Goal: Information Seeking & Learning: Learn about a topic

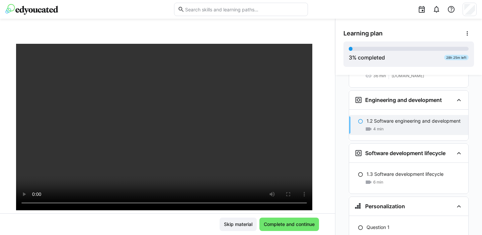
scroll to position [27, 0]
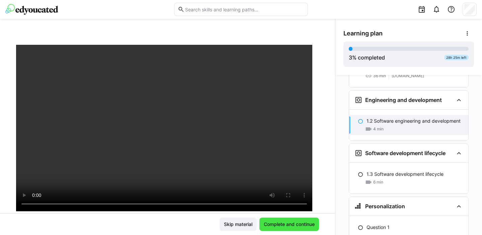
click at [289, 223] on span "Complete and continue" at bounding box center [289, 224] width 53 height 7
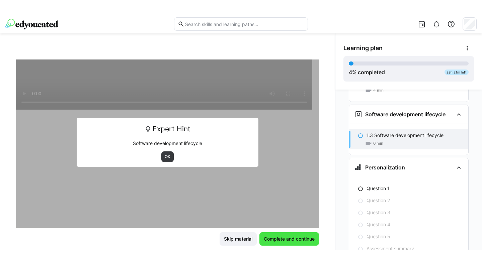
scroll to position [223, 0]
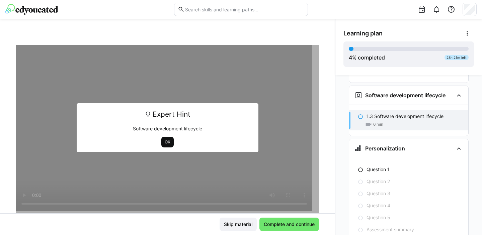
click at [168, 143] on span "OK" at bounding box center [167, 142] width 12 height 11
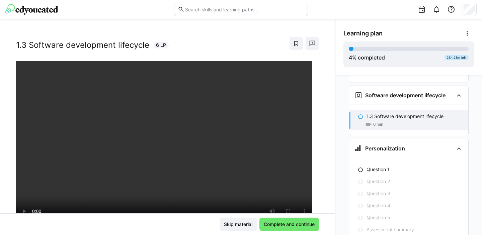
scroll to position [20, 0]
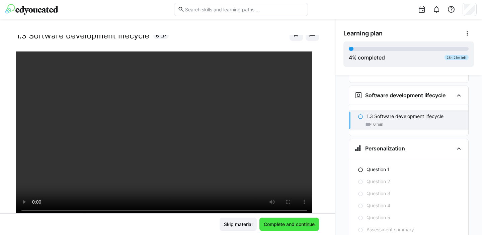
click at [287, 223] on span "Complete and continue" at bounding box center [289, 224] width 53 height 7
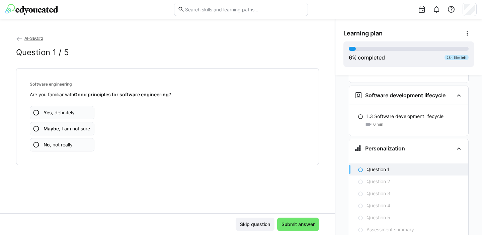
scroll to position [240, 0]
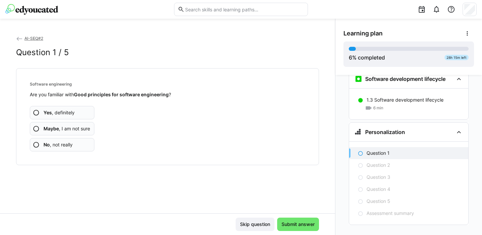
click at [70, 114] on span "Yes , definitely" at bounding box center [58, 112] width 31 height 7
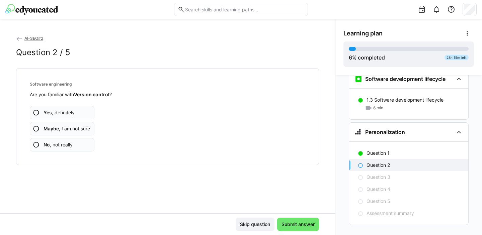
click at [76, 128] on span "Maybe , I am not sure" at bounding box center [66, 128] width 46 height 7
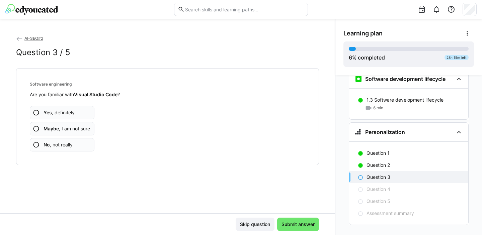
click at [64, 144] on span "No , not really" at bounding box center [57, 144] width 29 height 7
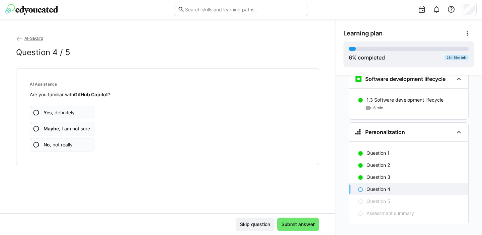
click at [69, 144] on span "No , not really" at bounding box center [57, 144] width 29 height 7
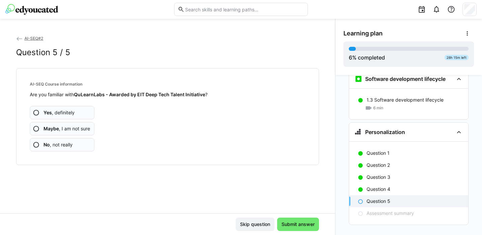
click at [76, 145] on app-assessment-question-radio "No , not really" at bounding box center [62, 144] width 65 height 13
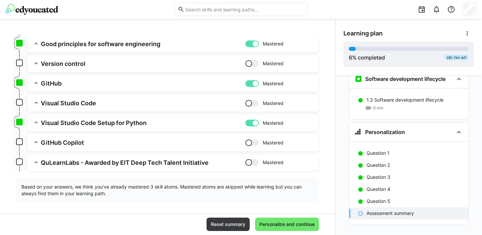
scroll to position [82, 0]
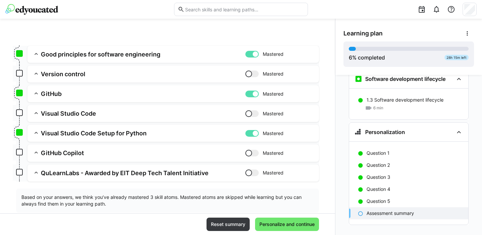
click at [125, 56] on h3 "Good principles for software engineering" at bounding box center [143, 55] width 204 height 8
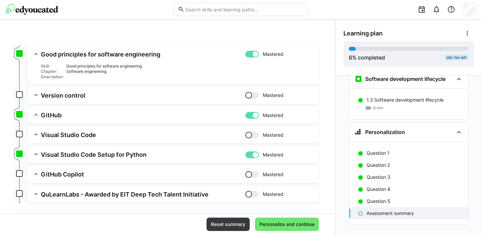
click at [98, 60] on div "Skill: Good principles for software engineering Chapter: Software engineering D…" at bounding box center [173, 68] width 281 height 21
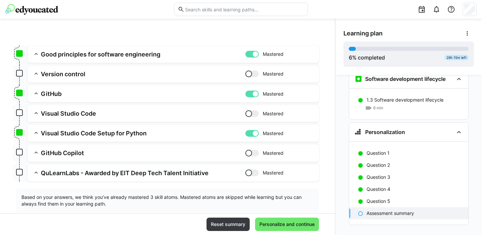
click at [98, 60] on app-summary-expansion "Good principles for software engineering Mastered Skill: Good principles for so…" at bounding box center [172, 54] width 291 height 17
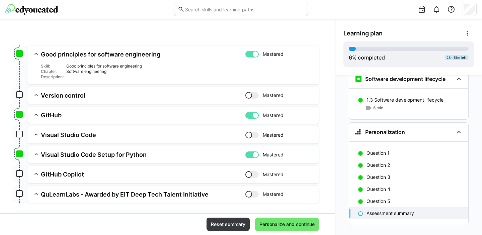
click at [76, 93] on h3 "Version control" at bounding box center [143, 96] width 204 height 8
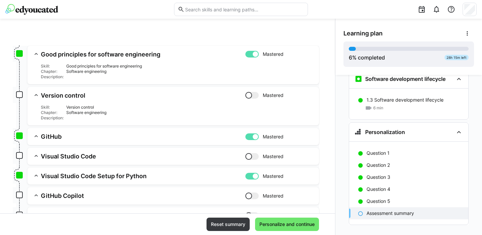
click at [66, 75] on div "Skill: Good principles for software engineering Chapter: Software engineering D…" at bounding box center [177, 72] width 273 height 16
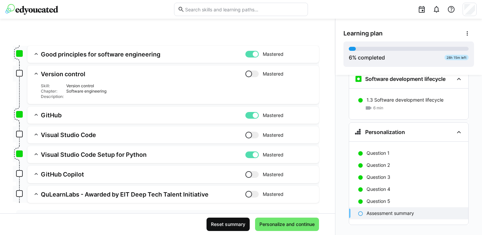
click at [229, 224] on span "Reset summary" at bounding box center [228, 224] width 36 height 7
click at [226, 221] on span "Reset summary" at bounding box center [228, 224] width 36 height 7
click at [234, 225] on span "Reset summary" at bounding box center [228, 224] width 36 height 7
click at [252, 56] on div at bounding box center [255, 54] width 7 height 7
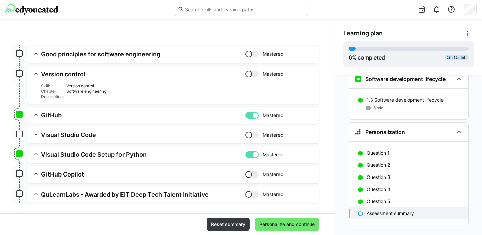
click at [246, 115] on div at bounding box center [251, 115] width 13 height 7
click at [252, 154] on div at bounding box center [255, 155] width 7 height 7
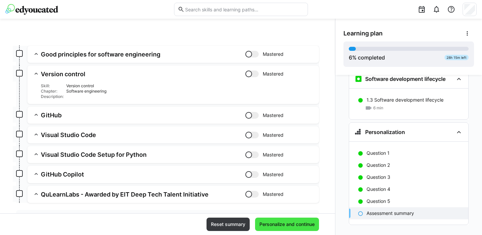
click at [274, 222] on span "Personalize and continue" at bounding box center [286, 224] width 57 height 7
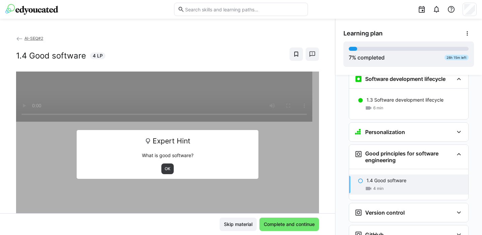
scroll to position [300, 0]
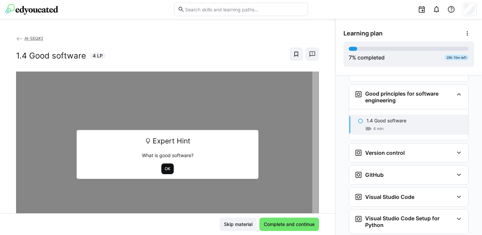
click at [166, 170] on span "OK" at bounding box center [167, 168] width 7 height 5
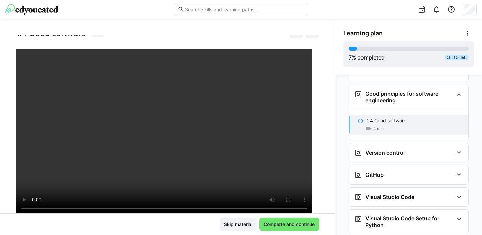
scroll to position [20, 0]
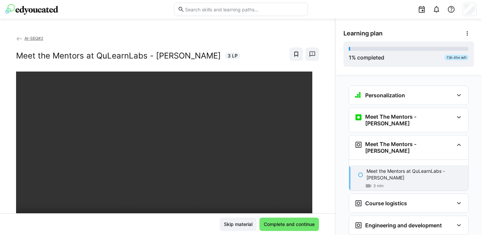
scroll to position [26, 0]
